Goal: Register for event/course

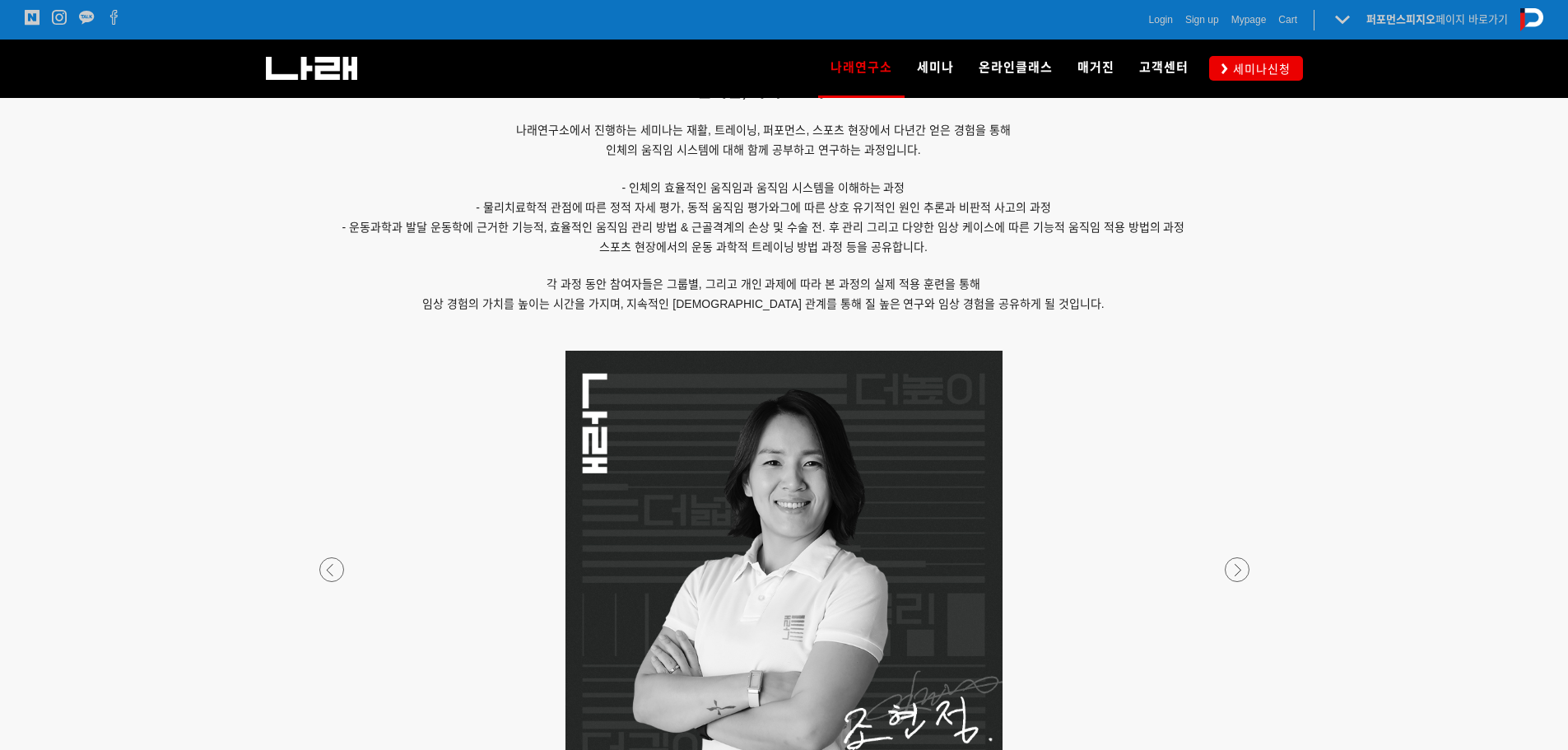
scroll to position [1236, 0]
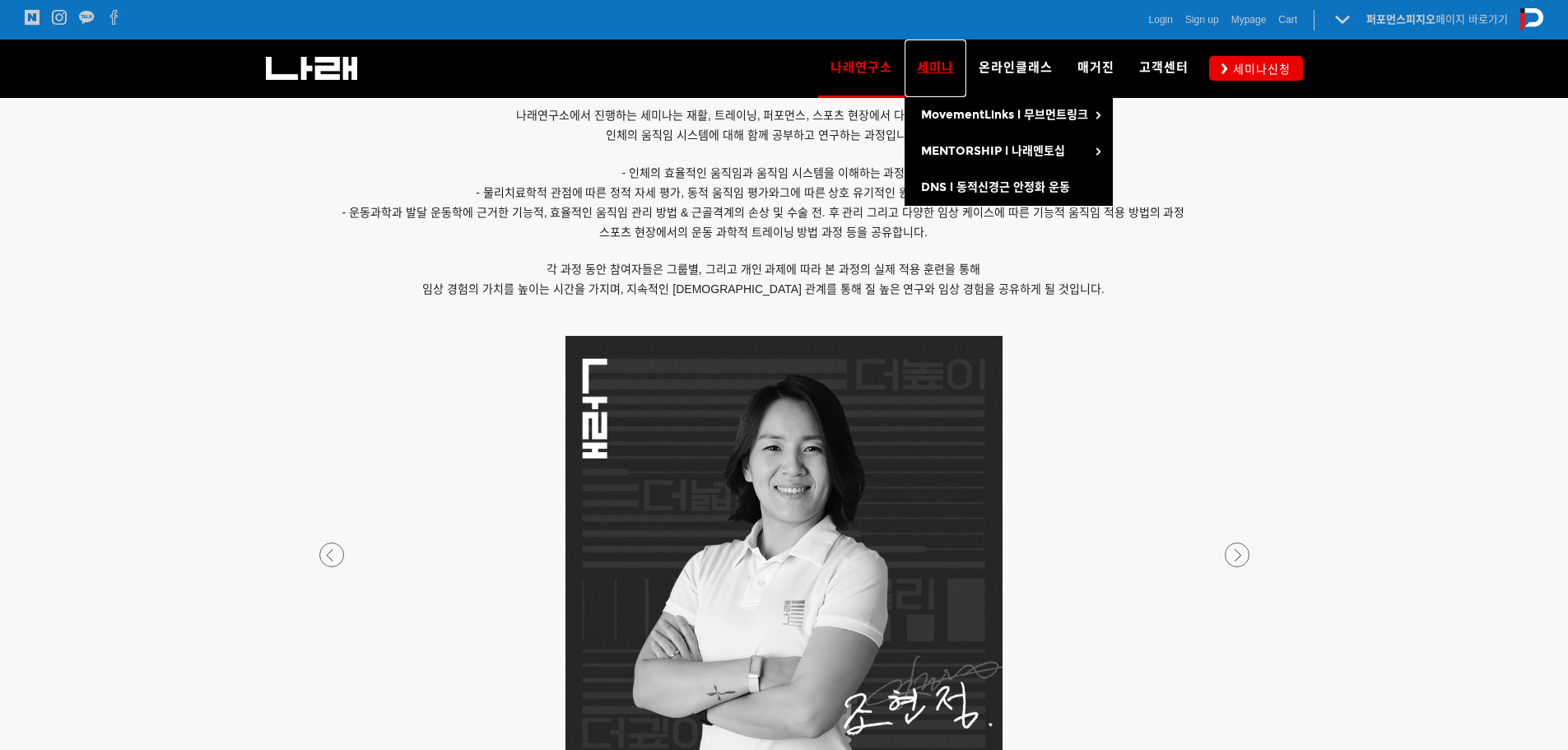
click at [932, 71] on span "세미나" at bounding box center [936, 67] width 37 height 15
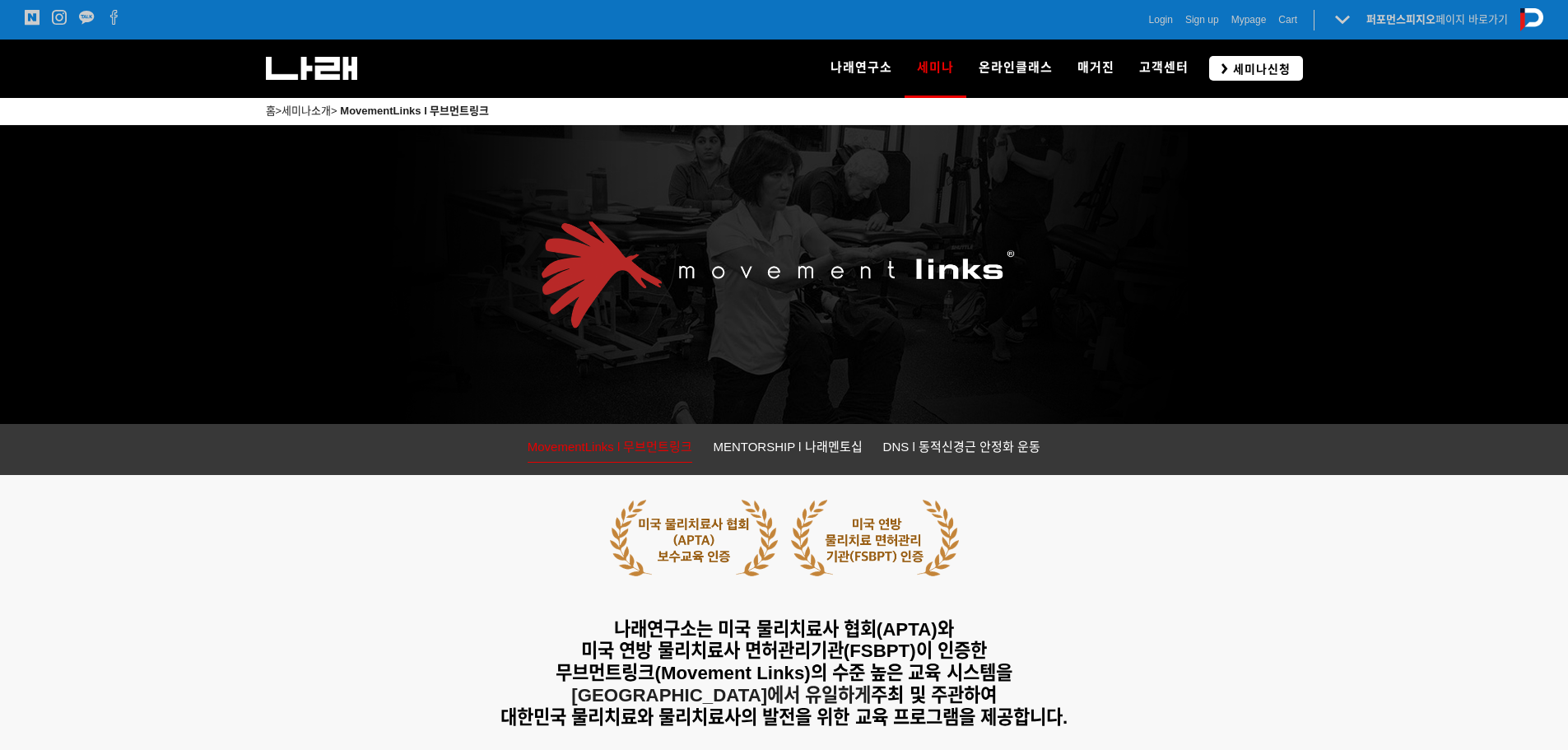
click at [1252, 68] on span "세미나신청" at bounding box center [1260, 69] width 63 height 17
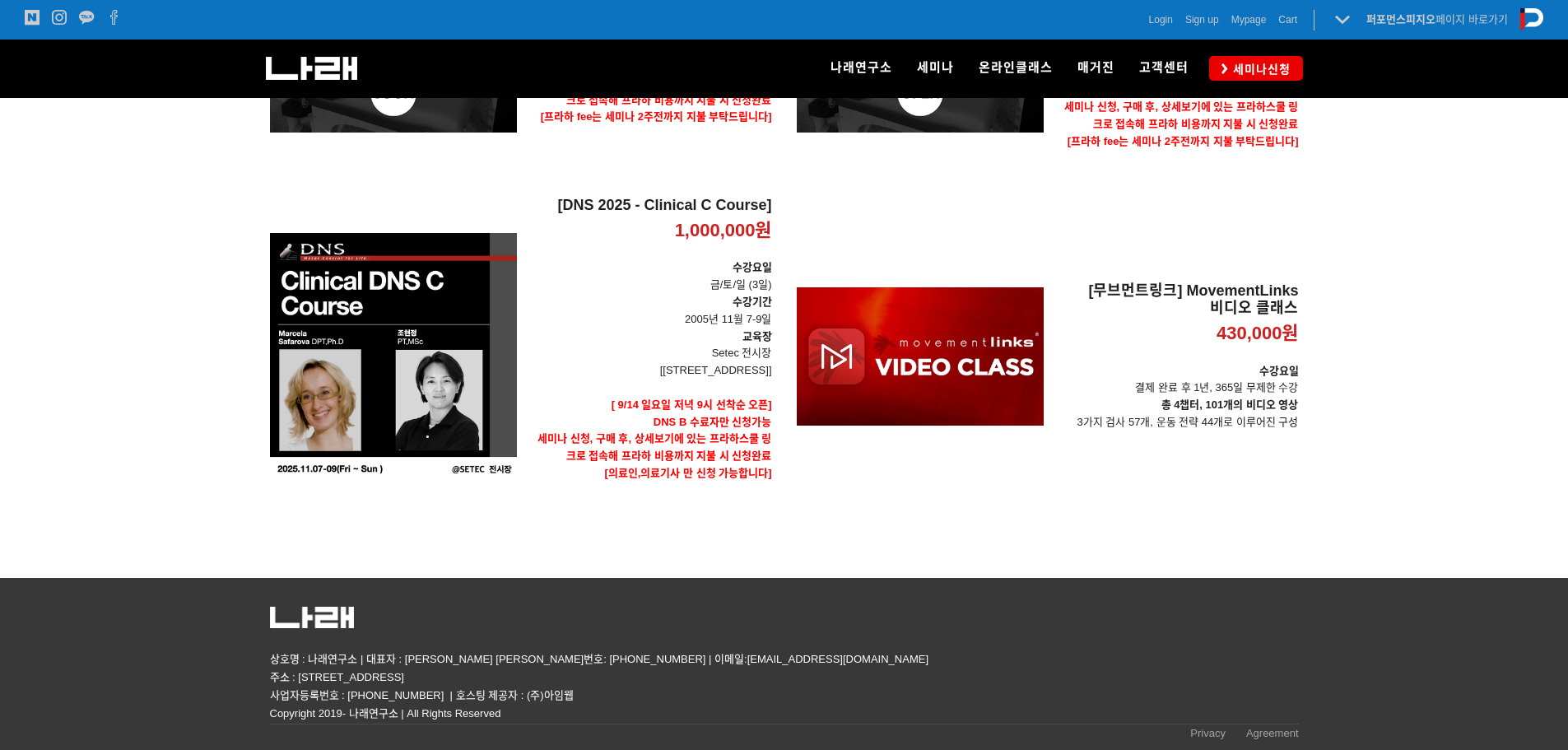
scroll to position [132, 0]
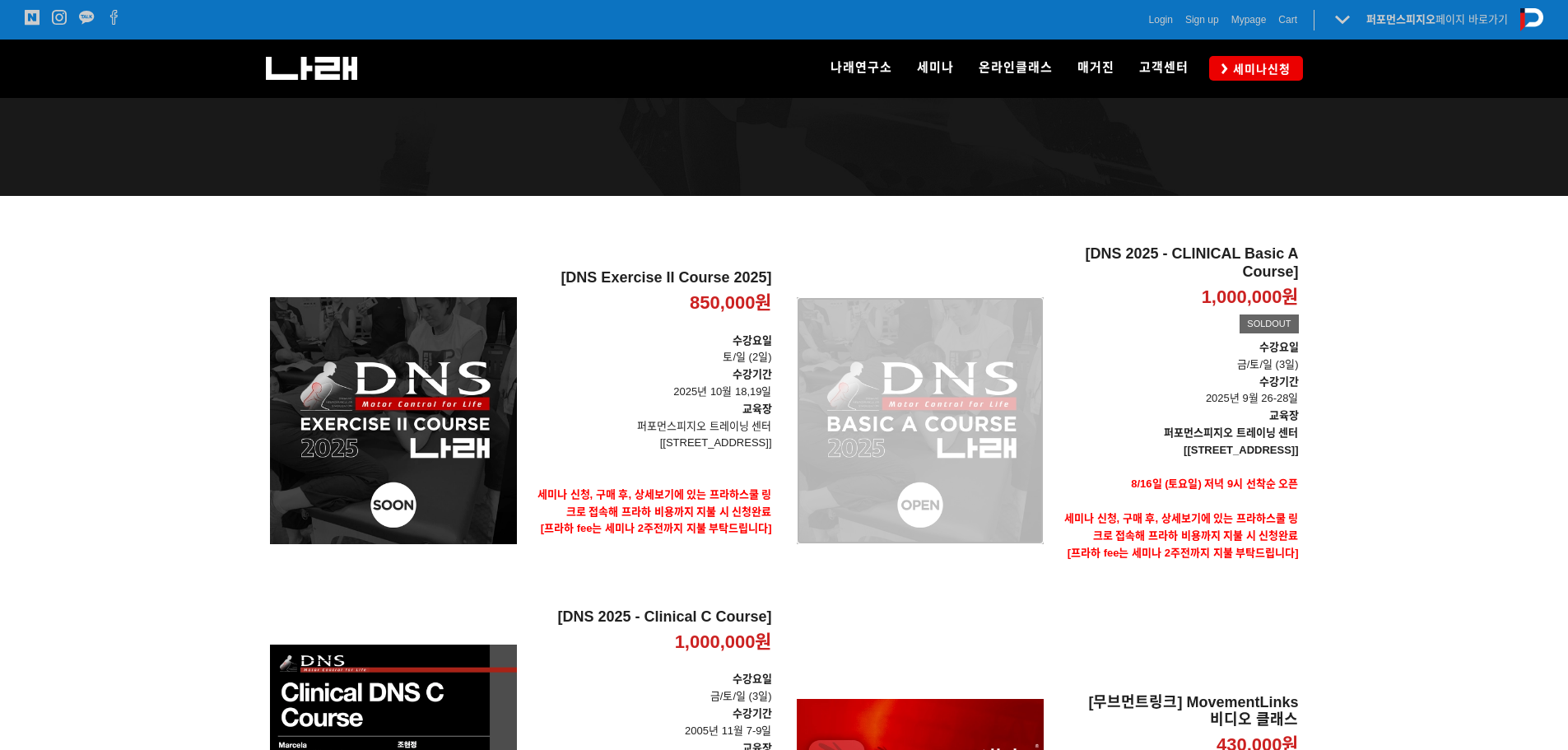
click at [961, 463] on div "[DNS 2025 - CLINICAL Basic A Course] 1,000,000원 TIME SALE SOLDOUT" at bounding box center [920, 421] width 247 height 351
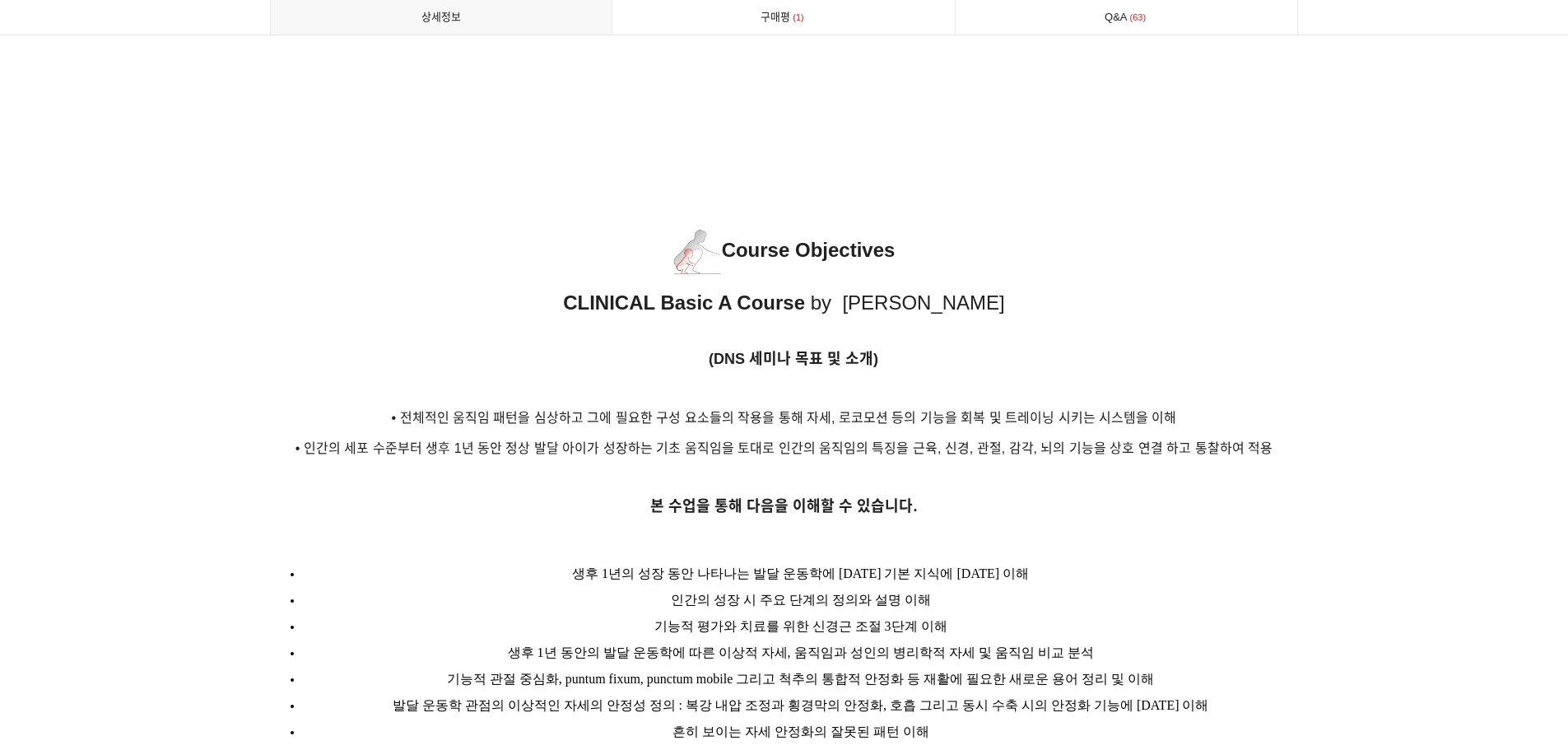
scroll to position [1812, 0]
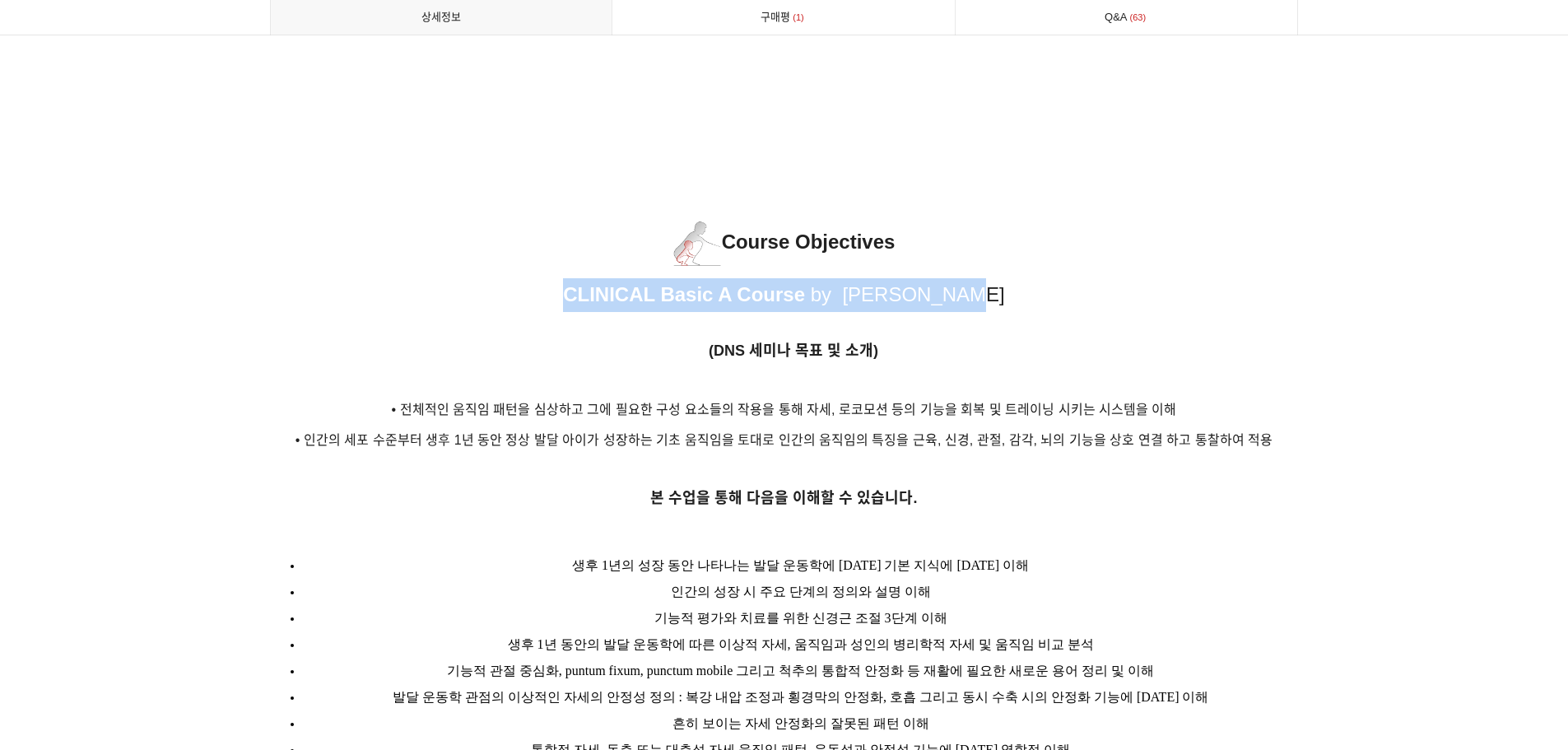
drag, startPoint x: 569, startPoint y: 273, endPoint x: 957, endPoint y: 277, distance: 388.0
click at [957, 279] on p "CLINICAL Basic A Course by Hyun-Jeong Cho" at bounding box center [784, 296] width 1029 height 34
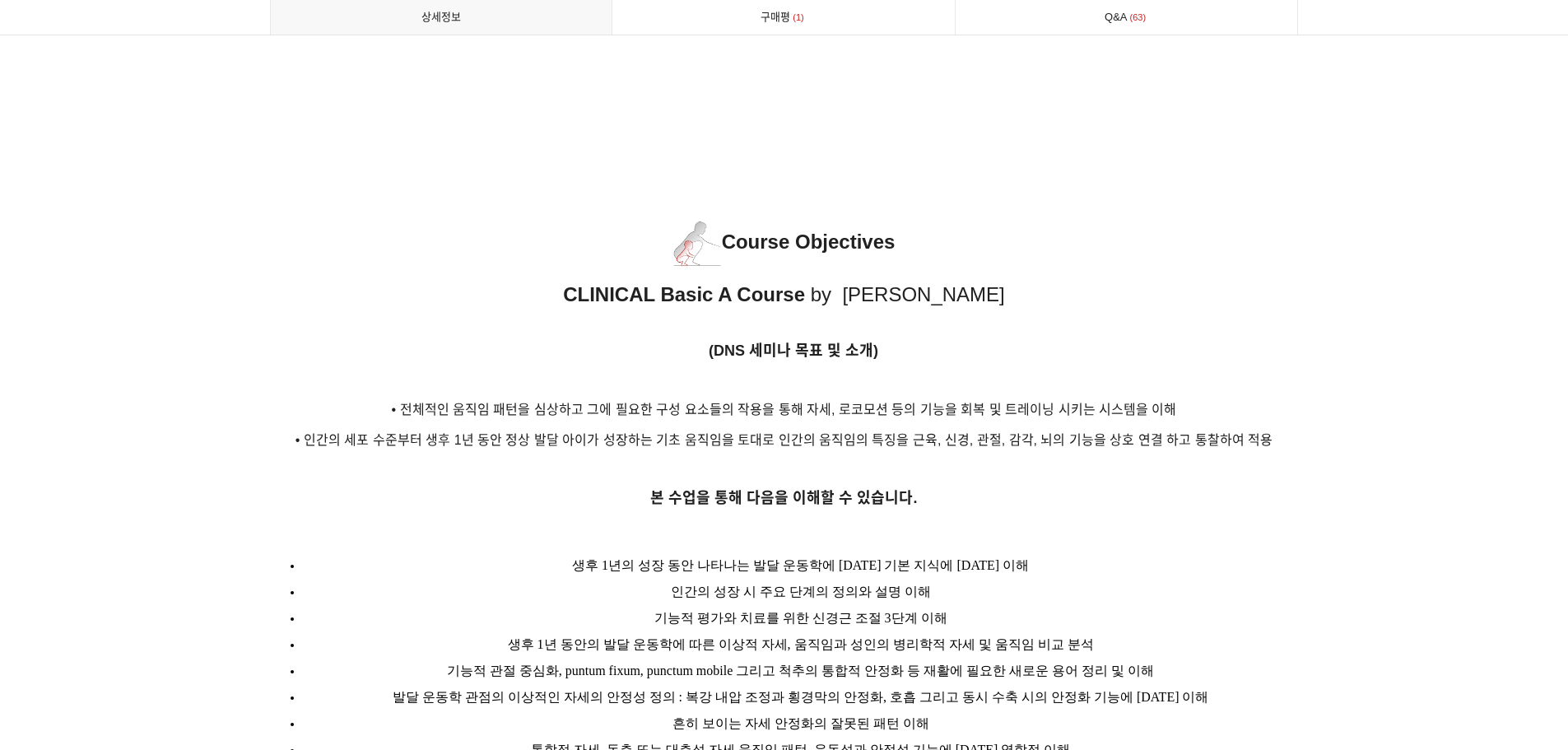
click at [965, 338] on p "(DNS 세미나 목표 및 소개)" at bounding box center [784, 342] width 1029 height 43
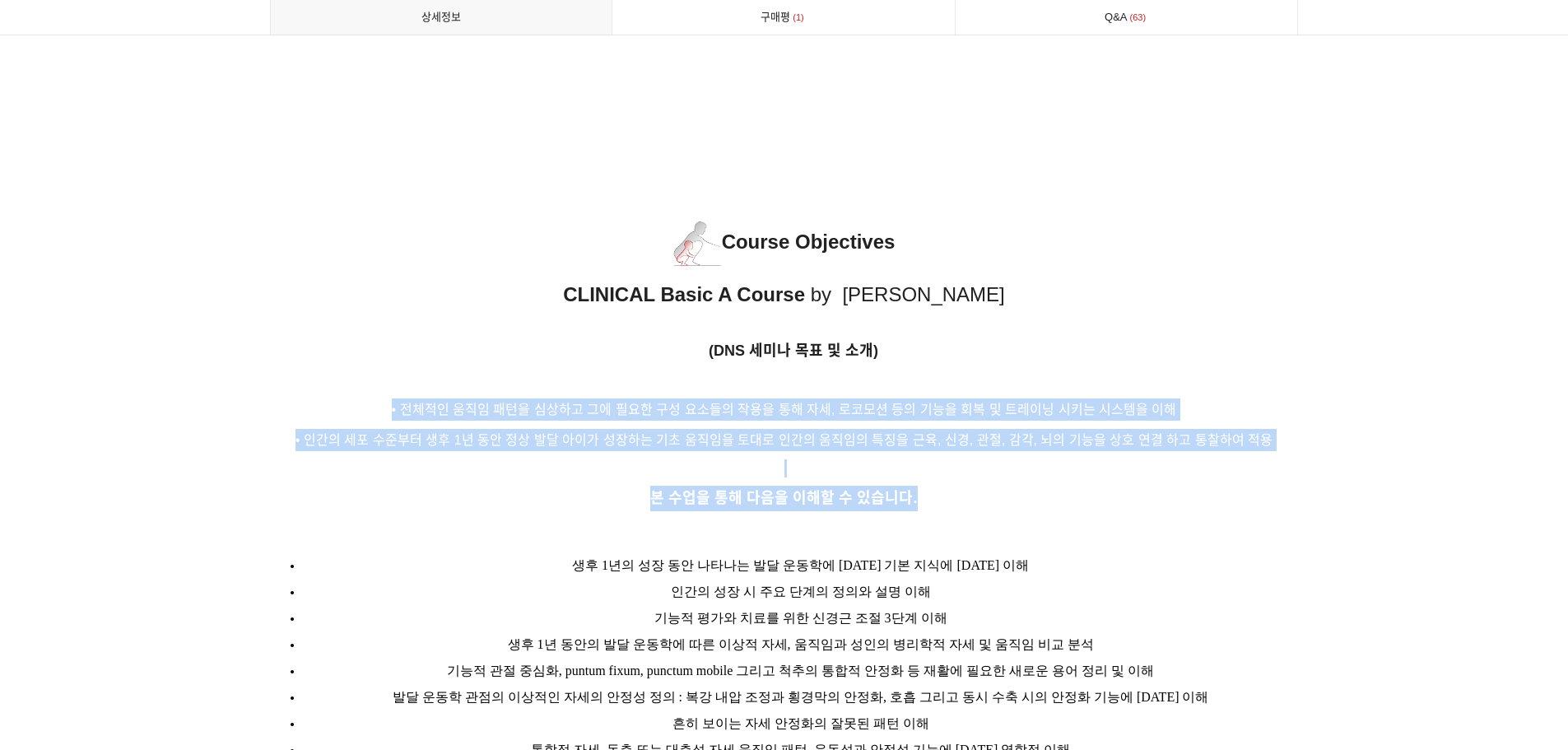
drag, startPoint x: 399, startPoint y: 385, endPoint x: 1005, endPoint y: 475, distance: 612.6
click at [1005, 486] on p "본 수업을 통해 다음을 이해할 수 있습니다." at bounding box center [784, 499] width 1029 height 26
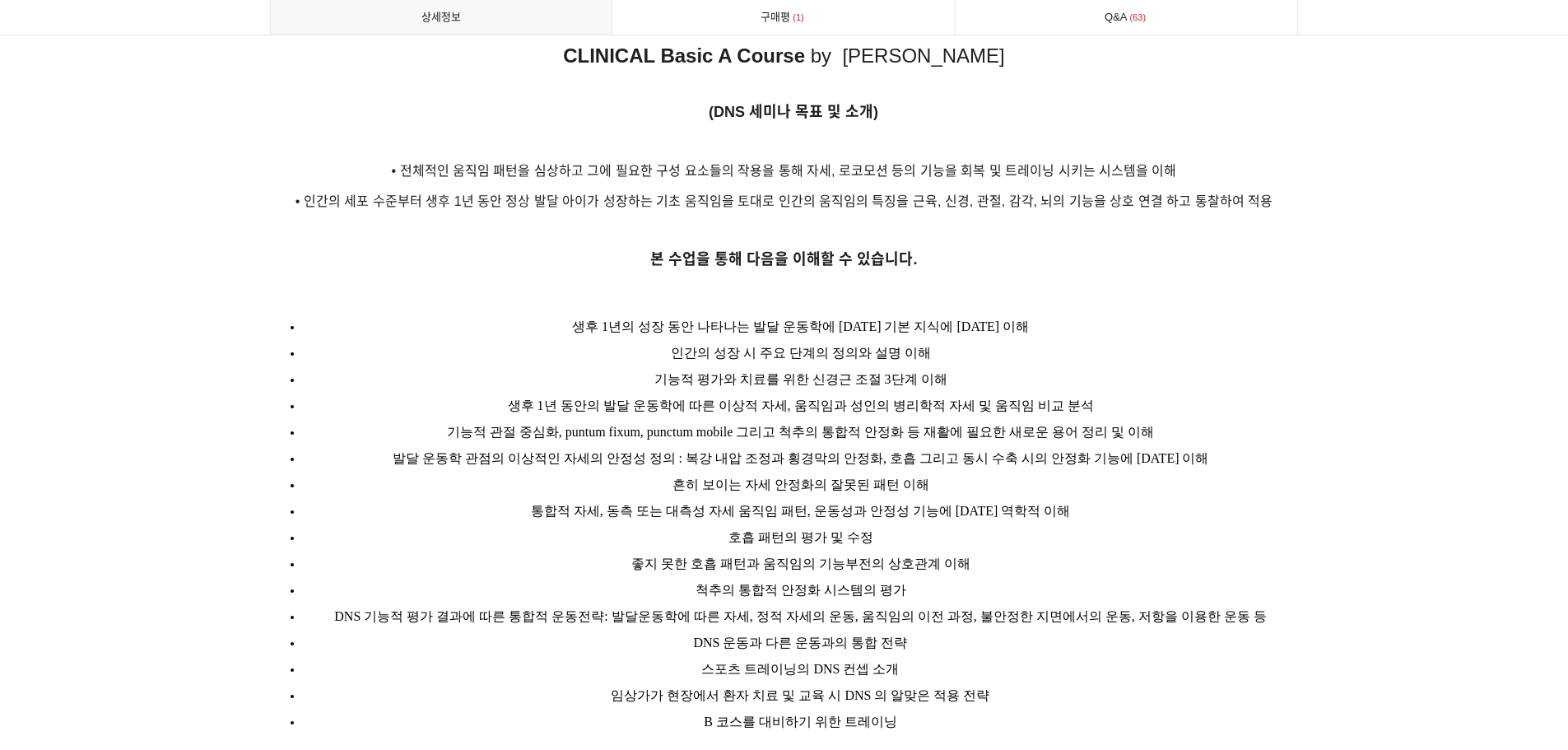
scroll to position [2060, 0]
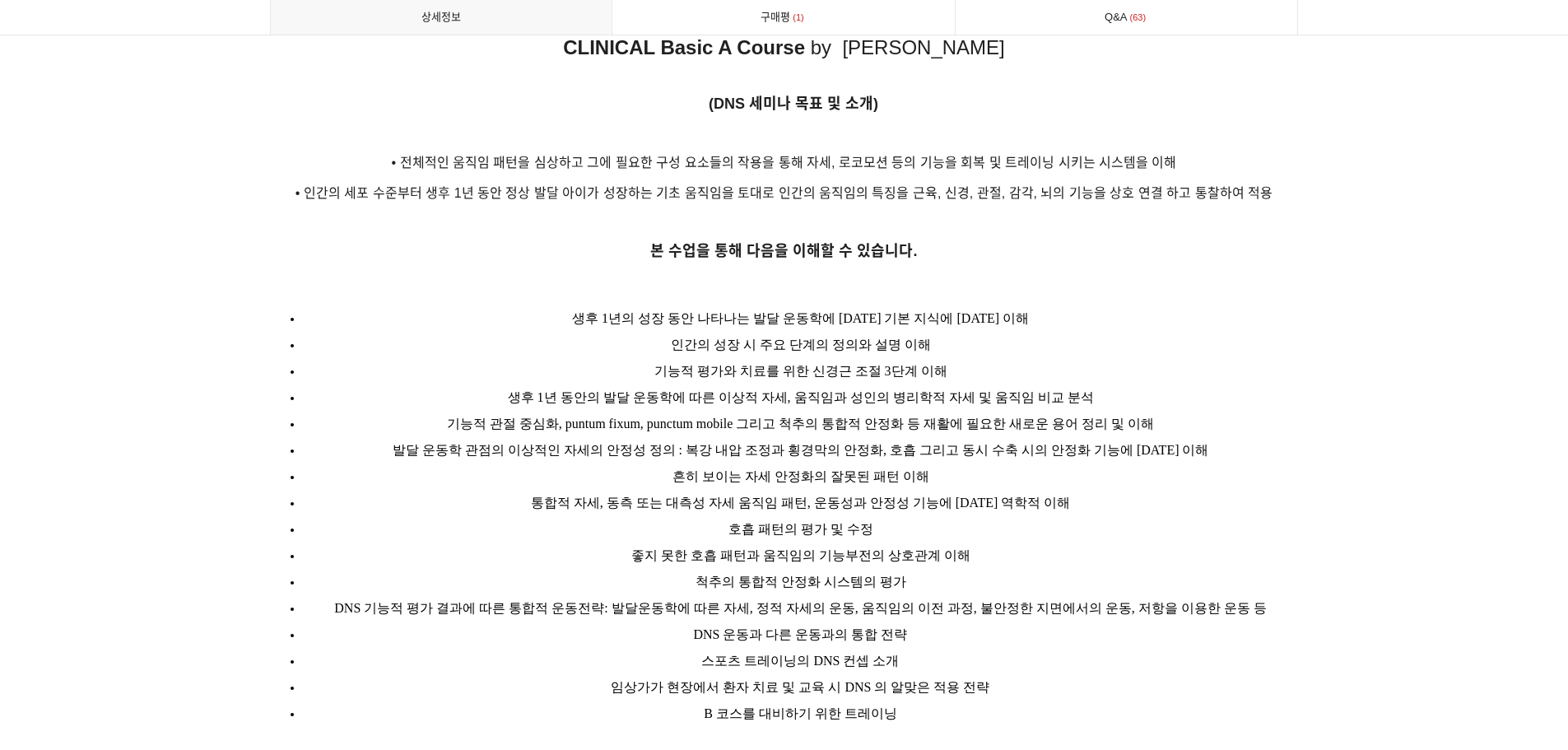
drag, startPoint x: 602, startPoint y: 293, endPoint x: 1073, endPoint y: 343, distance: 473.6
click at [1073, 343] on ul "생후 1년의 성장 동안 나타나는 발달 운동학에 대한 기본 지식에 대한 이해 인간의 성장 시 주요 단계의 정의와 설명 이해 기능적 평가와 치료를…" at bounding box center [784, 516] width 1029 height 422
drag, startPoint x: 558, startPoint y: 375, endPoint x: 1170, endPoint y: 389, distance: 612.2
click at [1170, 389] on ul "생후 1년의 성장 동안 나타나는 발달 운동학에 대한 기본 지식에 대한 이해 인간의 성장 시 주요 단계의 정의와 설명 이해 기능적 평가와 치료를…" at bounding box center [784, 516] width 1029 height 422
click at [474, 443] on span "발달 운동학 관점의 이상적인 자세의 안정성 정의 : 복강 내압 조정과 횡경막의 안정화, 호흡 그리고 동시 수축 시의 안정화 기능에 대한 이해" at bounding box center [801, 450] width 817 height 14
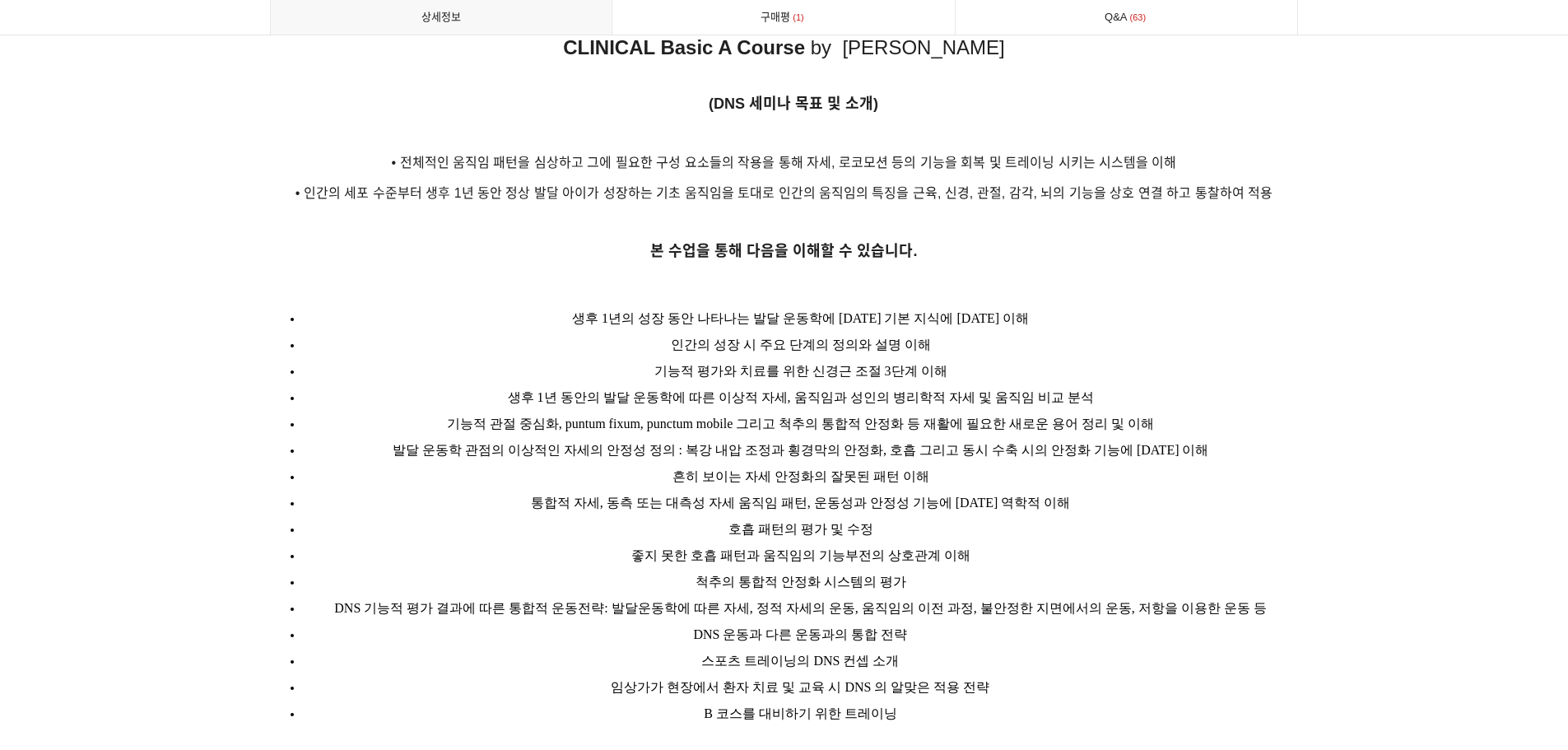
drag, startPoint x: 434, startPoint y: 425, endPoint x: 1061, endPoint y: 620, distance: 656.6
click at [1061, 620] on ul "생후 1년의 성장 동안 나타나는 발달 운동학에 대한 기본 지식에 대한 이해 인간의 성장 시 주요 단계의 정의와 설명 이해 기능적 평가와 치료를…" at bounding box center [784, 516] width 1029 height 422
click at [963, 517] on li "호흡 패턴의 평가 및 수정" at bounding box center [801, 529] width 996 height 27
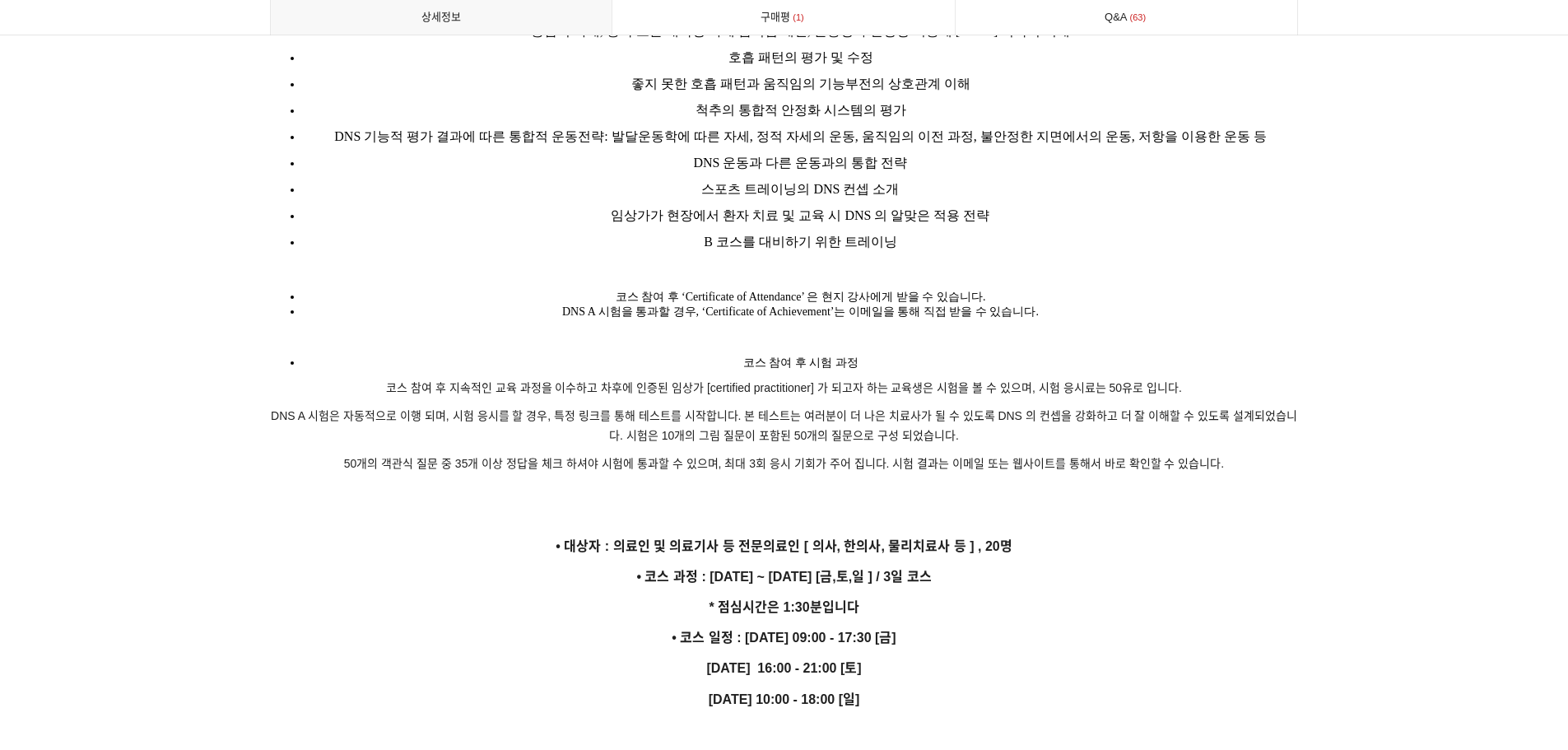
scroll to position [2554, 0]
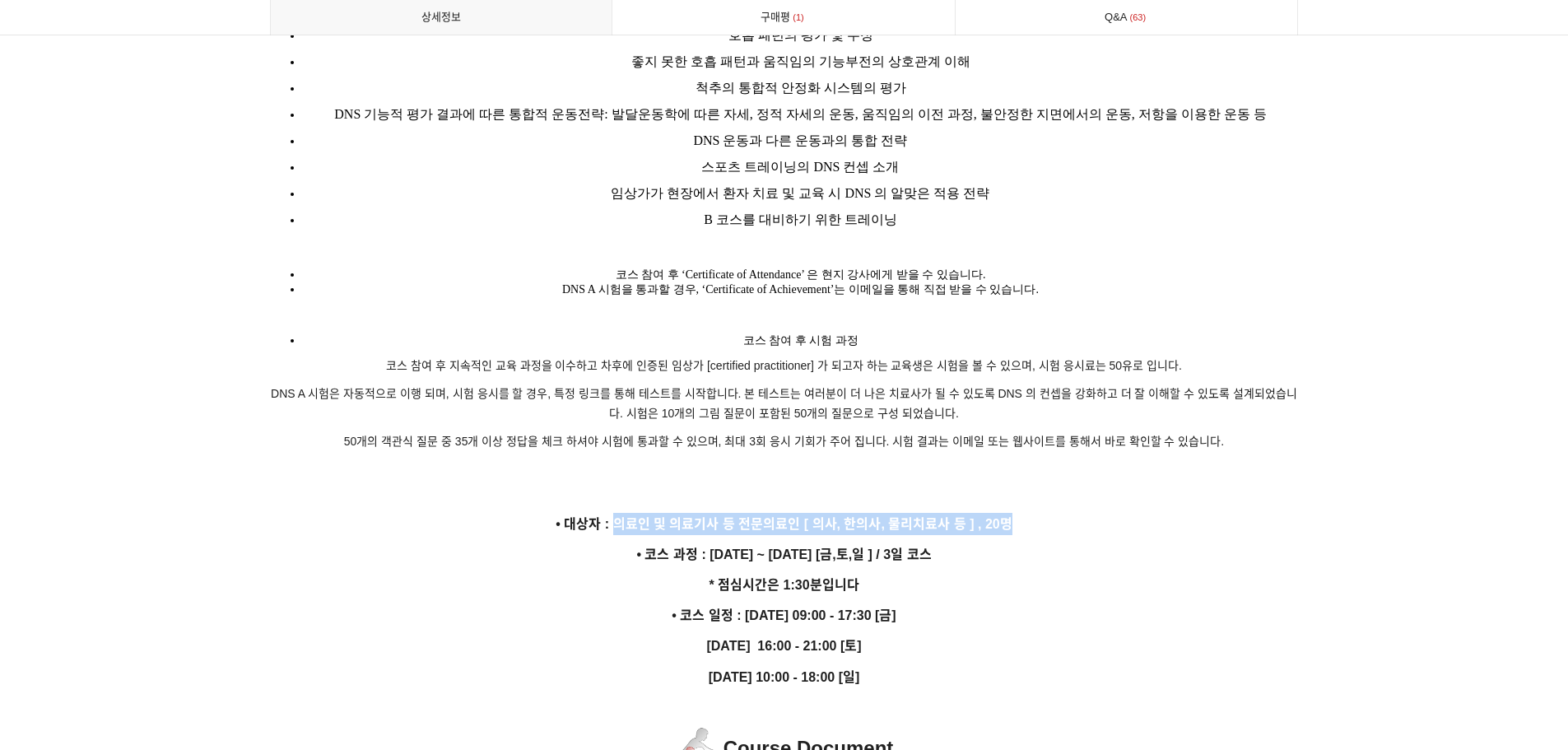
drag, startPoint x: 620, startPoint y: 502, endPoint x: 1099, endPoint y: 502, distance: 479.0
click at [1099, 513] on p "• 대상자 : 의료인 및 의료기사 등 전문의료인 [ 의사, 한의사, 물리치료사 등 ] , 20명" at bounding box center [784, 524] width 1029 height 23
click at [565, 575] on p "* 점심시간은 1:30분입니다" at bounding box center [784, 585] width 1029 height 23
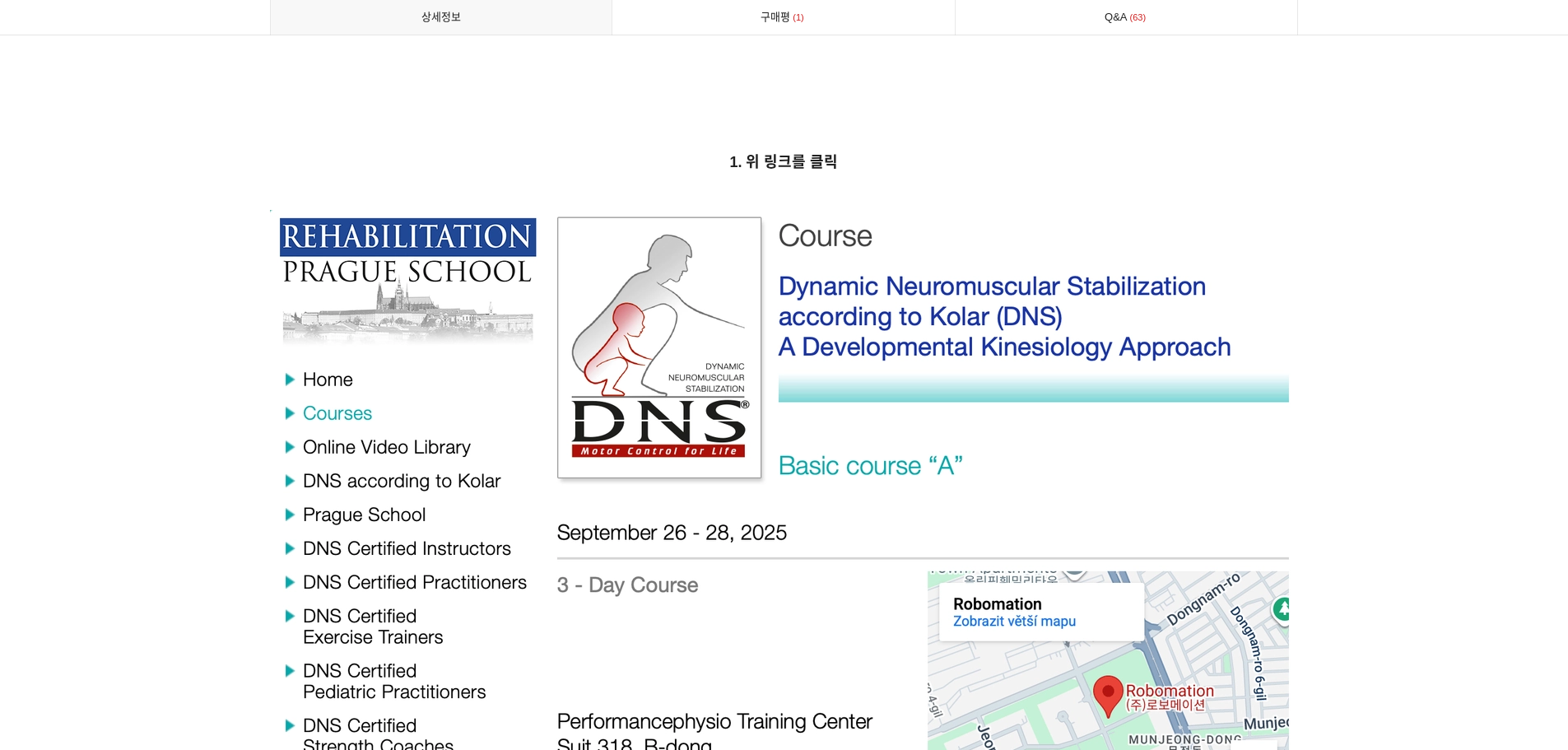
scroll to position [5437, 0]
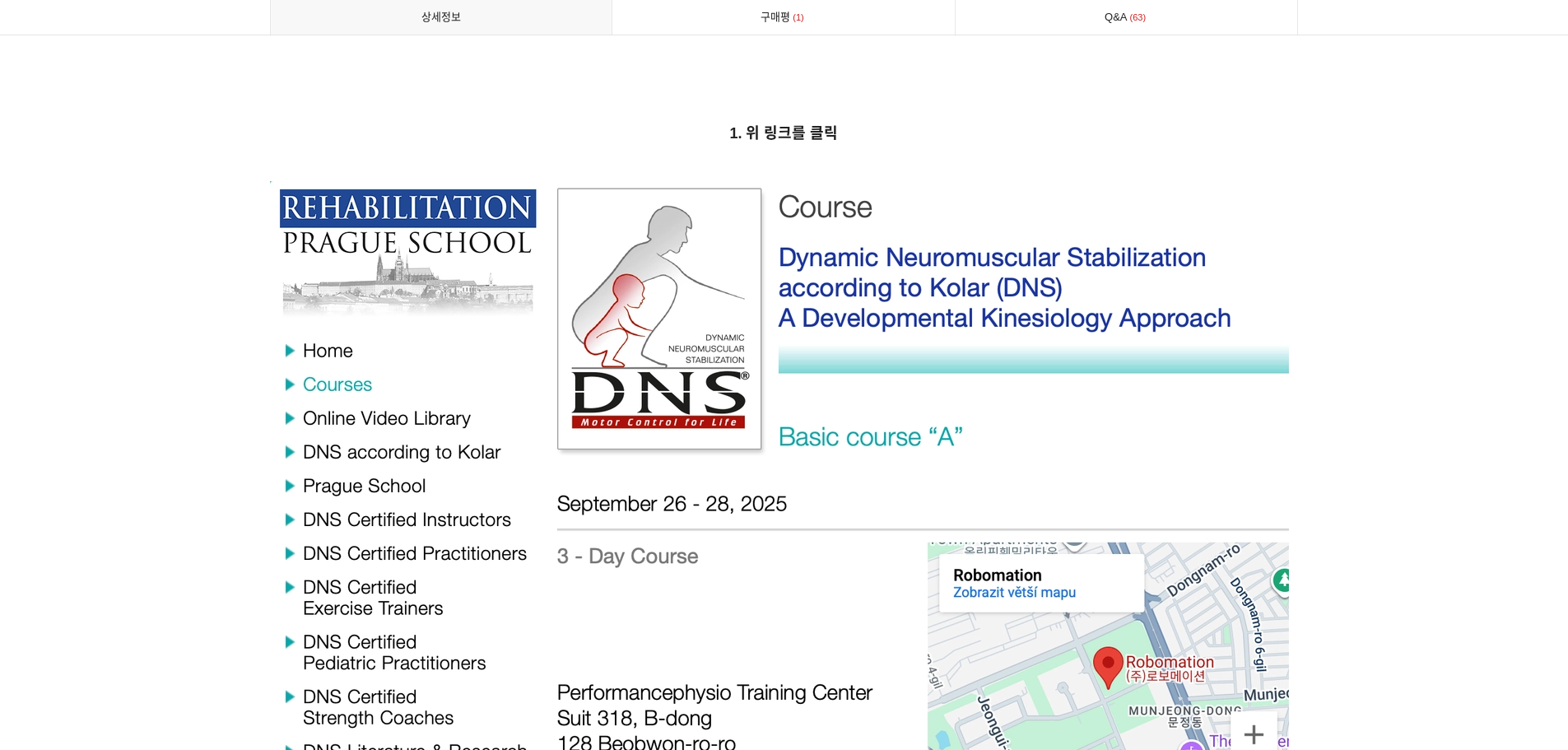
click at [399, 402] on img at bounding box center [784, 602] width 1029 height 842
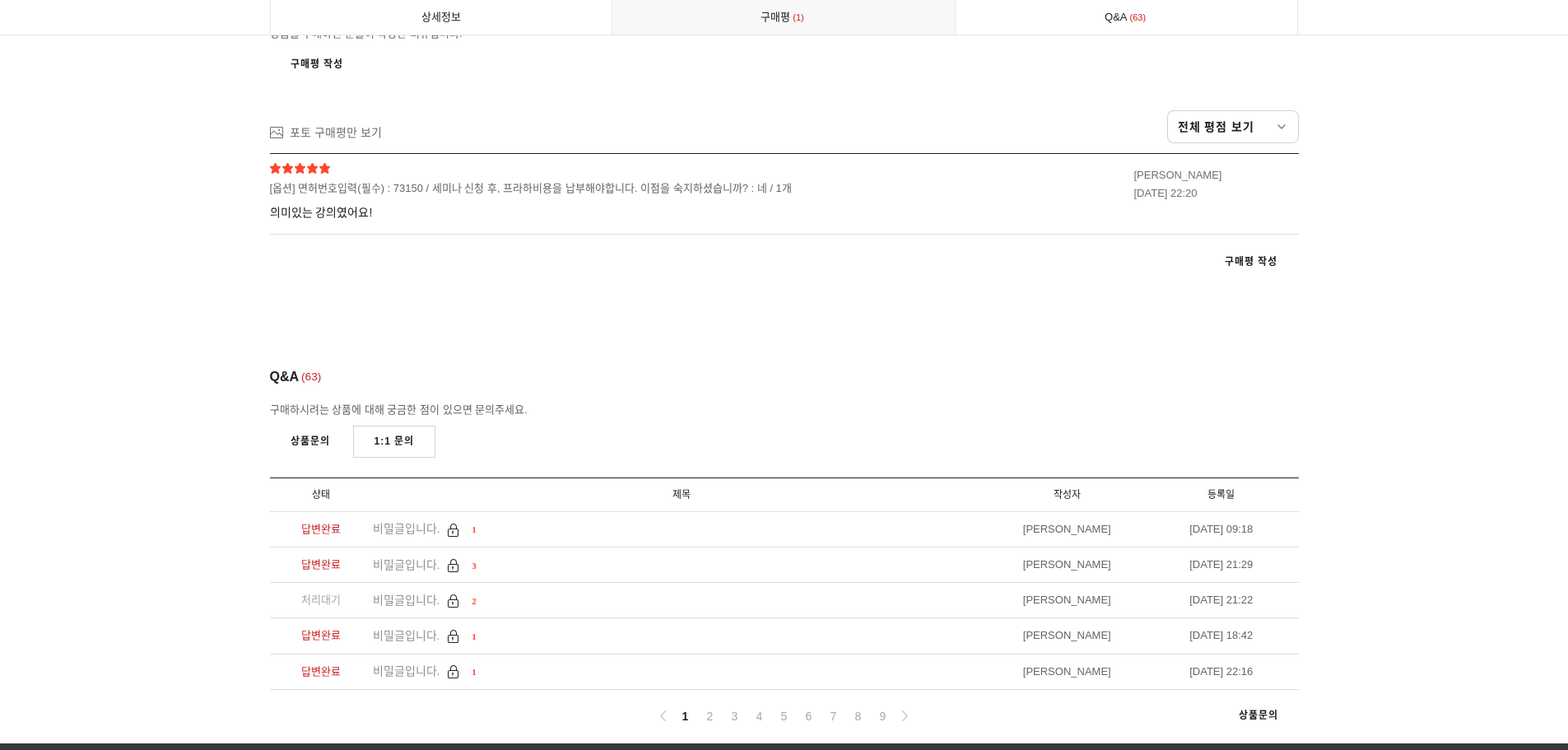
scroll to position [9144, 0]
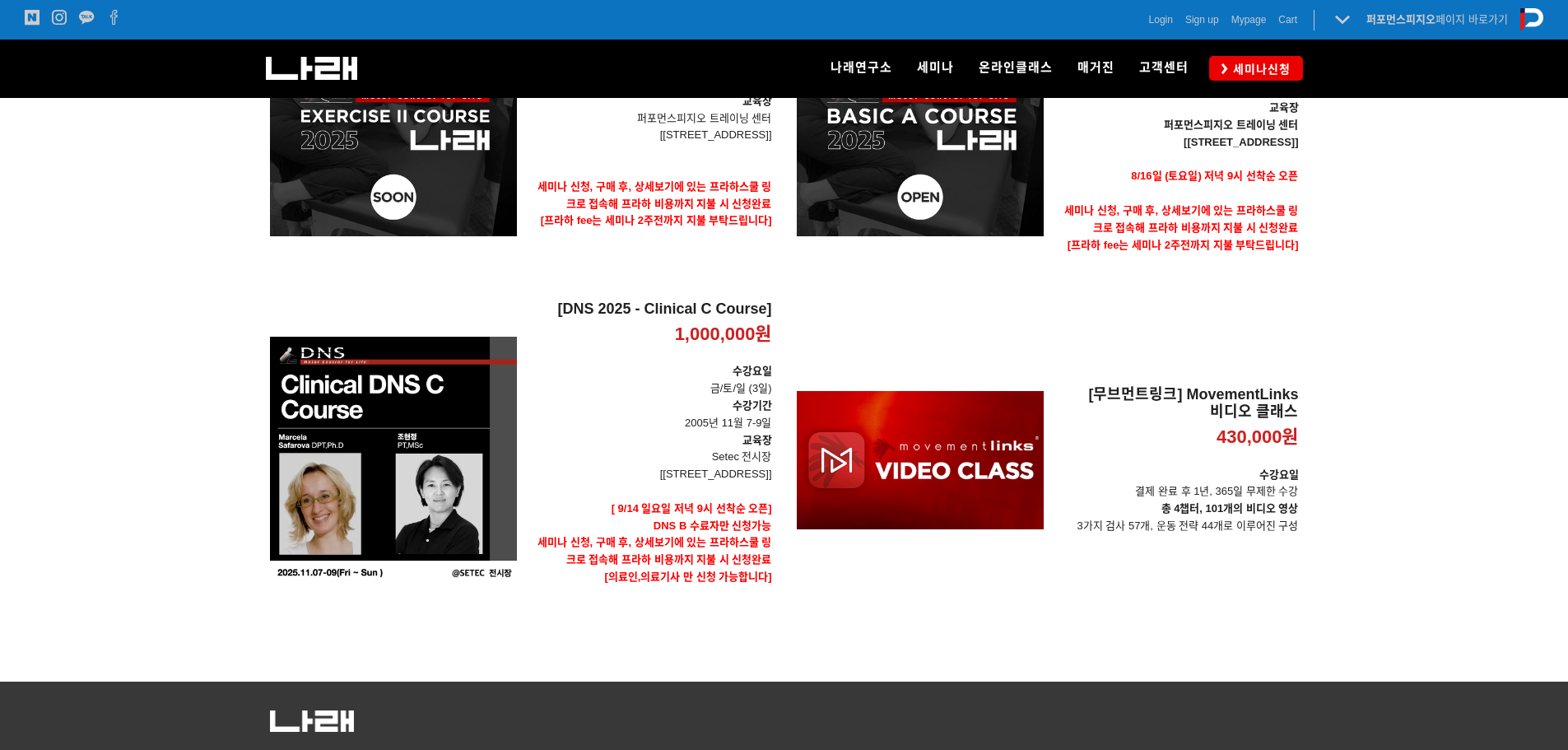
scroll to position [461, 0]
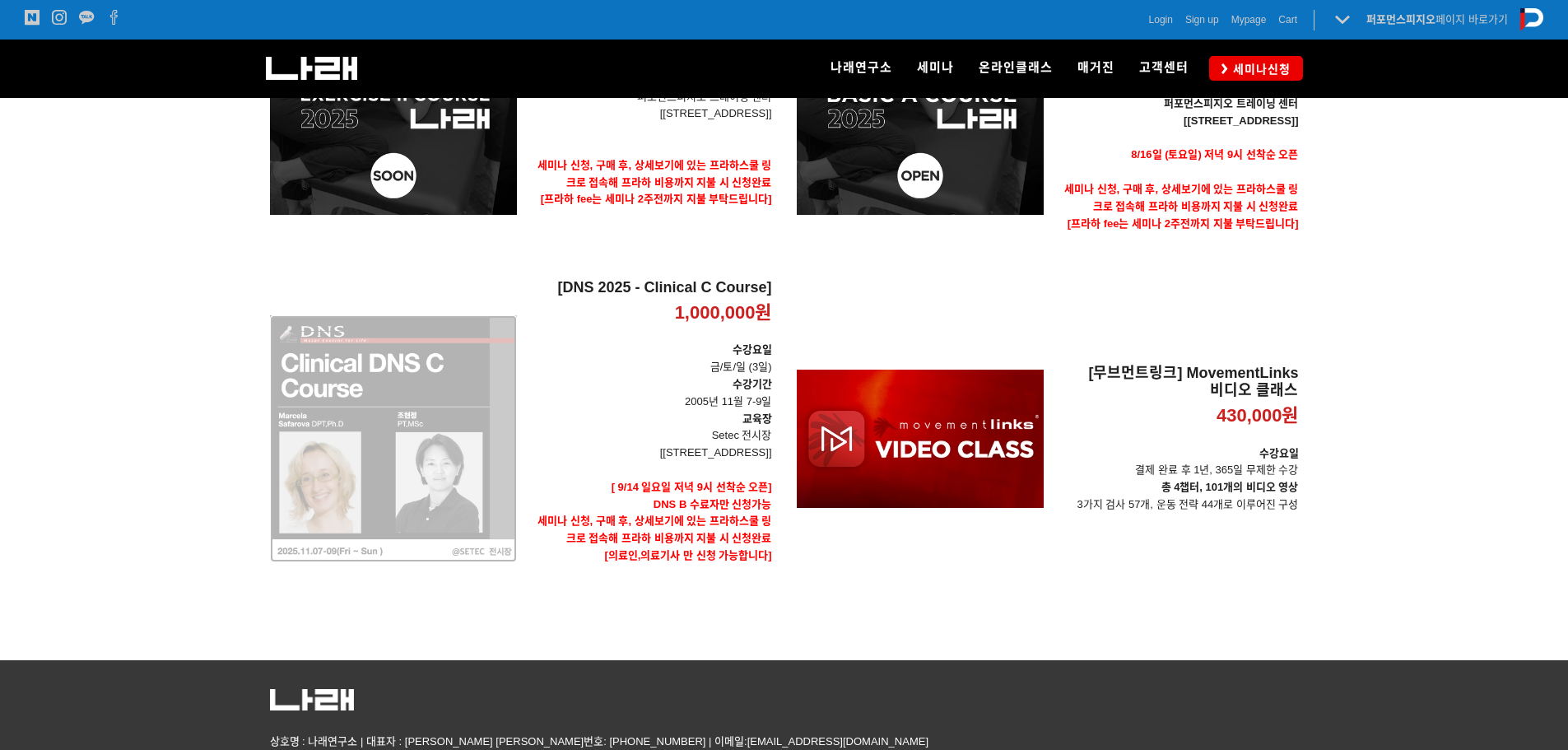
click at [384, 425] on div "[DNS 2025 - Clinical C Course] 1,000,000원 TIME SALE" at bounding box center [393, 439] width 247 height 319
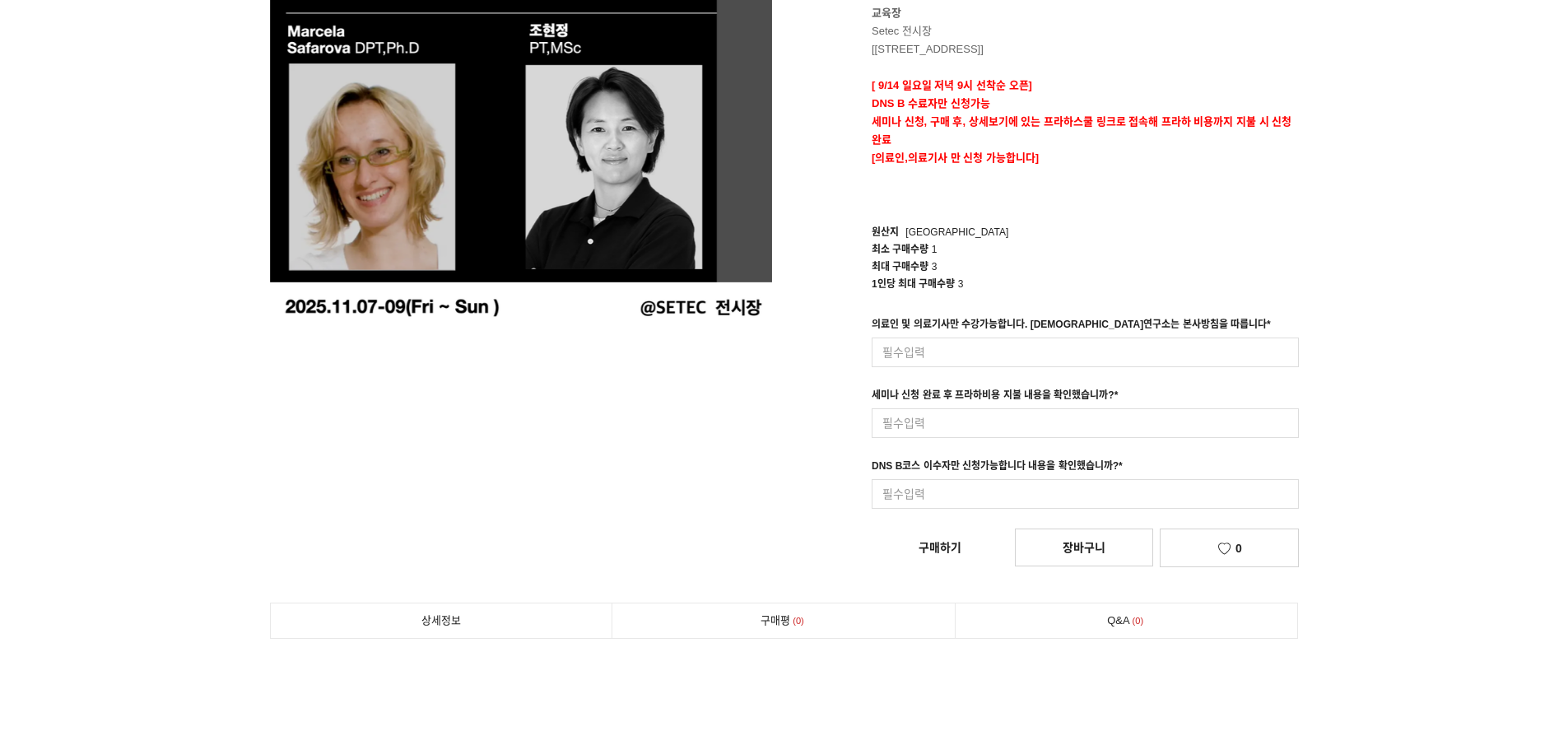
scroll to position [83, 0]
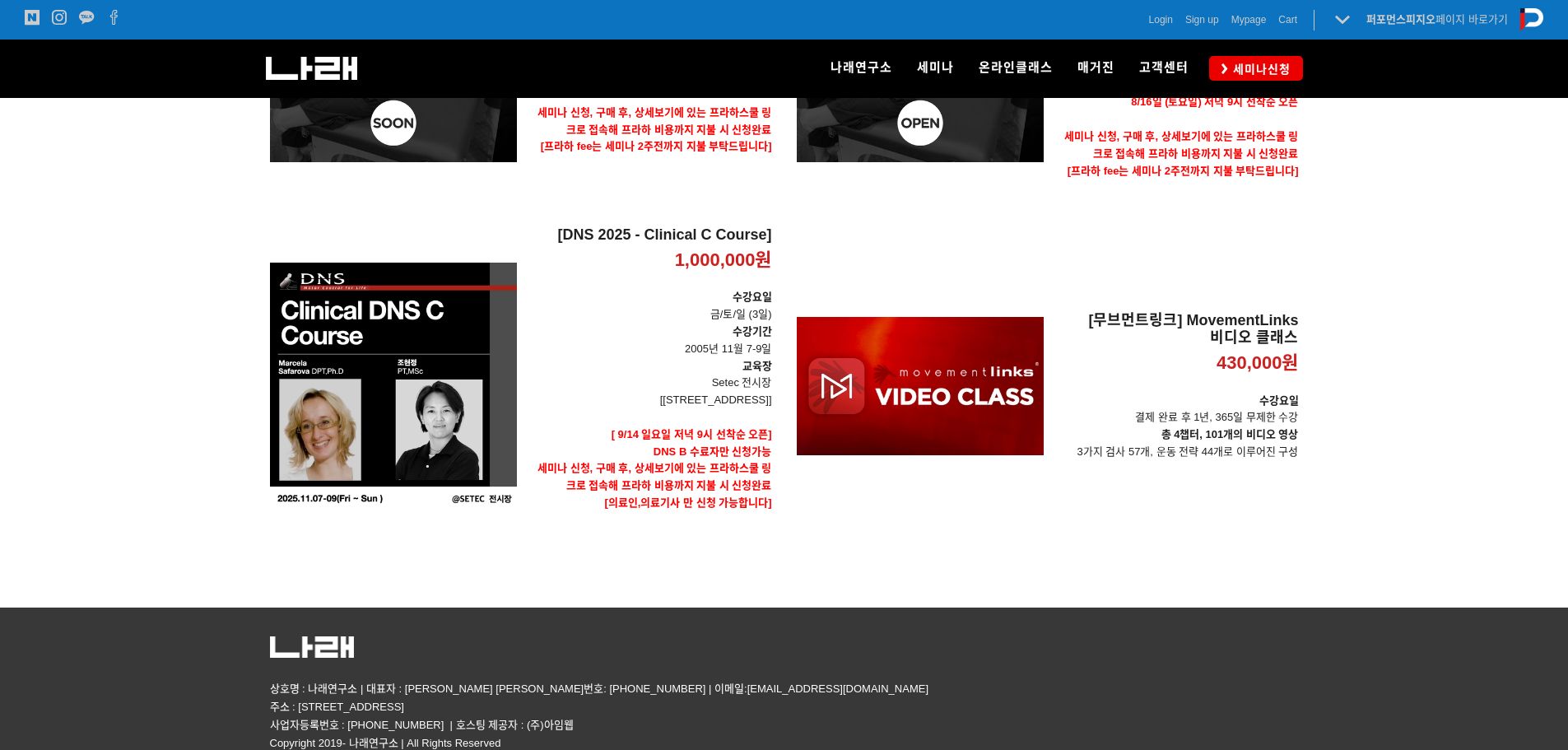
scroll to position [133, 0]
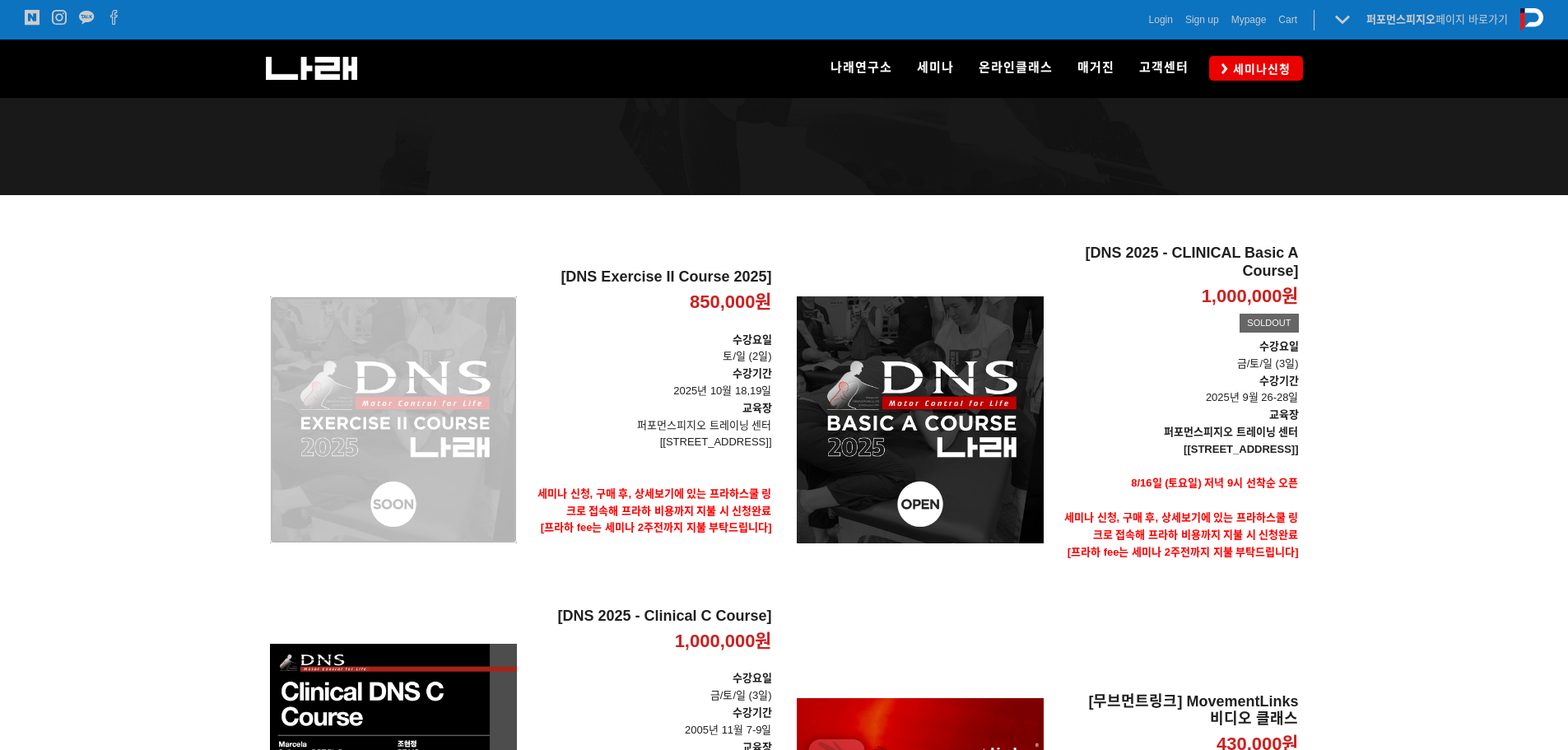
click at [434, 404] on div "[DNS Exercise II Course 2025] 850,000원 TIME SALE" at bounding box center [393, 420] width 247 height 351
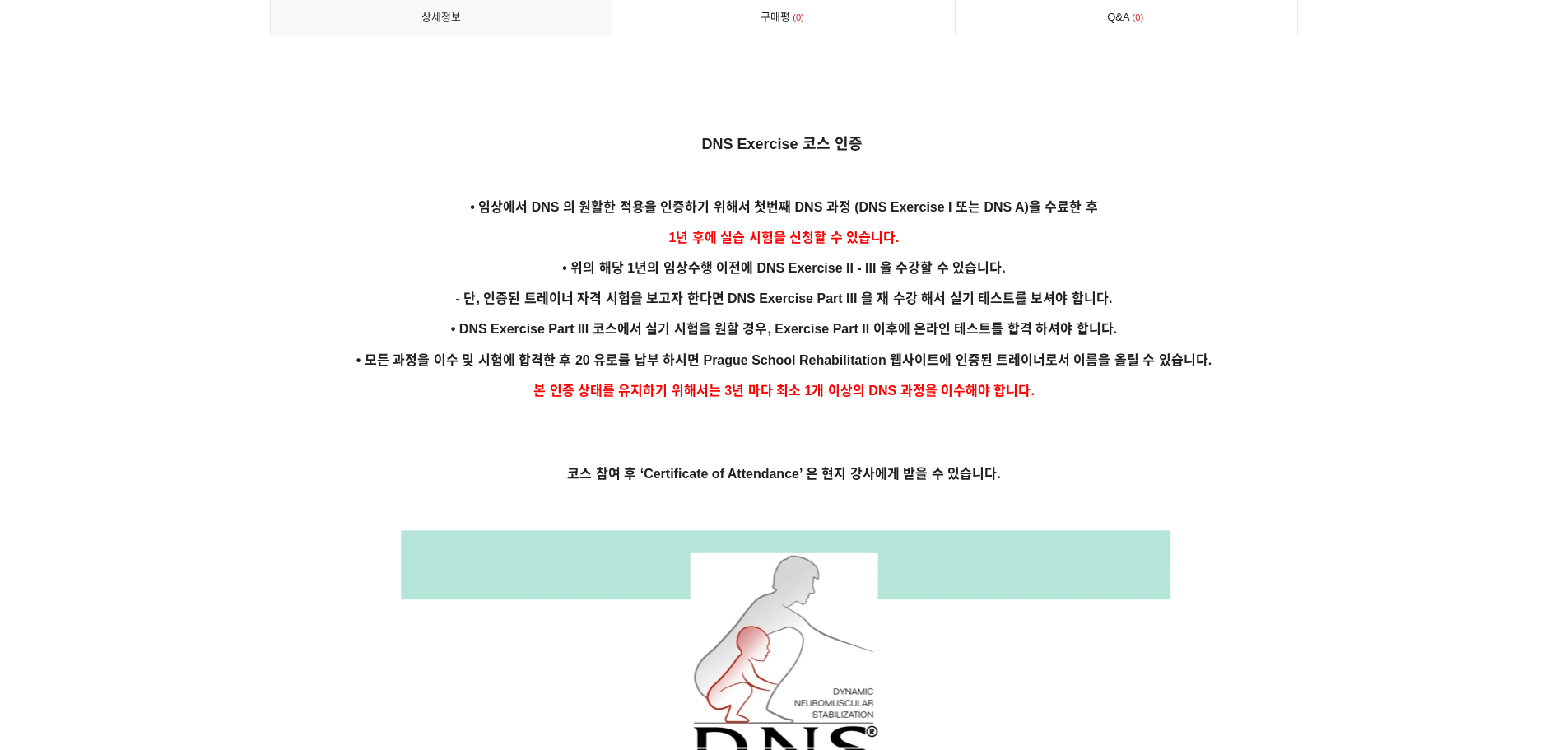
scroll to position [3295, 0]
drag, startPoint x: 765, startPoint y: 183, endPoint x: 1000, endPoint y: 216, distance: 237.3
click at [946, 226] on p "1년 후에 실습 시험을 신청할 수 있습니다." at bounding box center [784, 237] width 1029 height 23
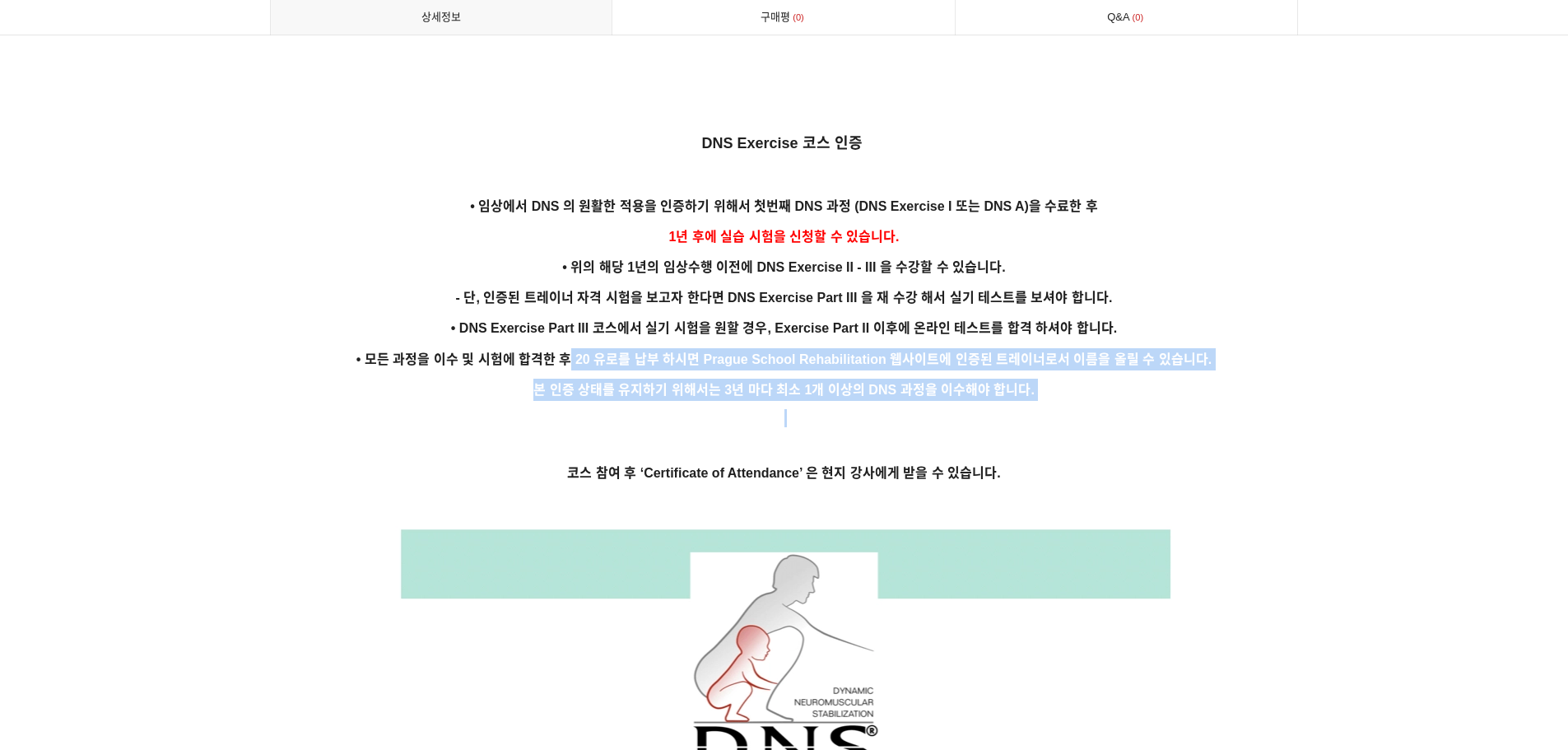
drag, startPoint x: 572, startPoint y: 335, endPoint x: 1142, endPoint y: 394, distance: 573.0
click at [1144, 409] on p at bounding box center [784, 418] width 1029 height 18
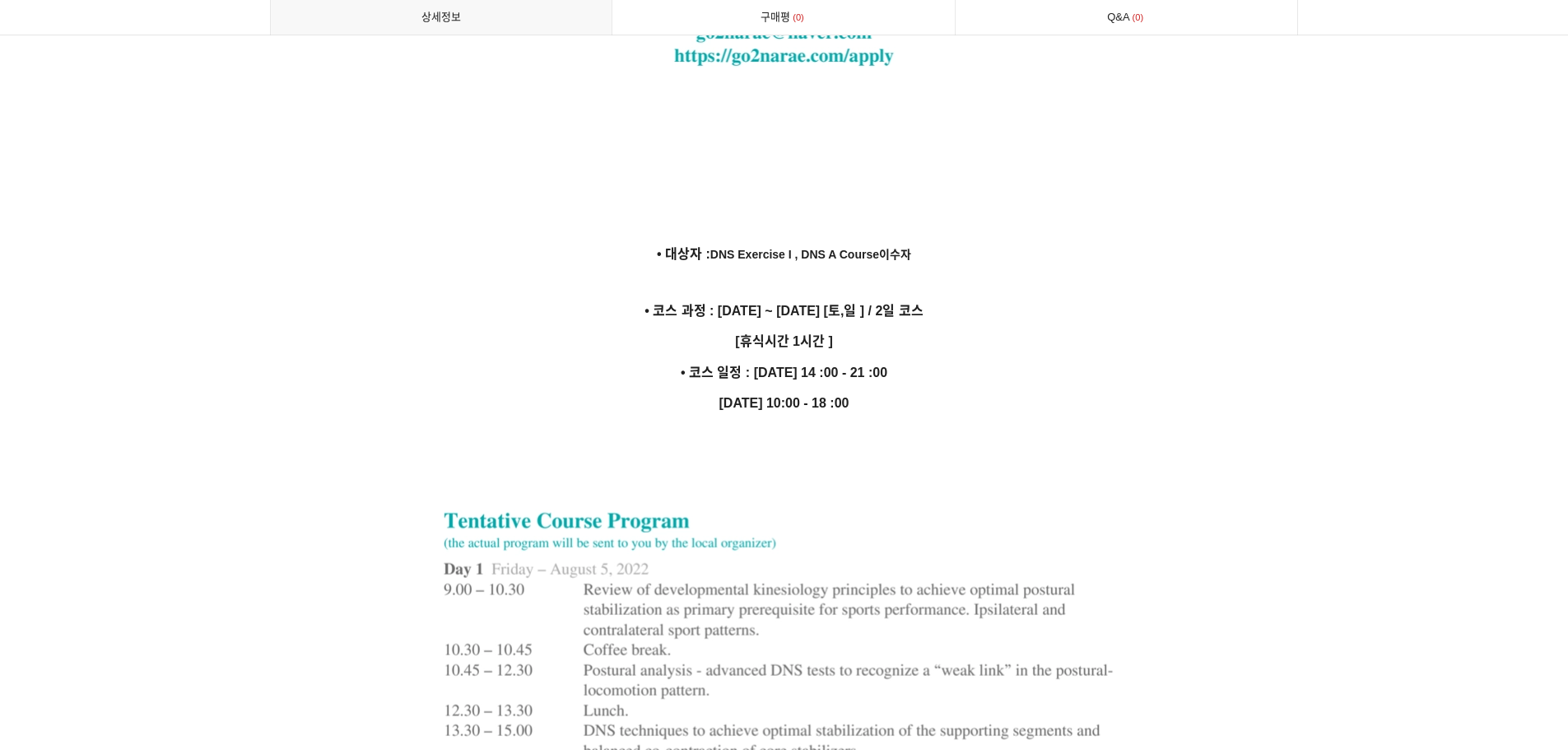
scroll to position [4613, 0]
